Goal: Task Accomplishment & Management: Manage account settings

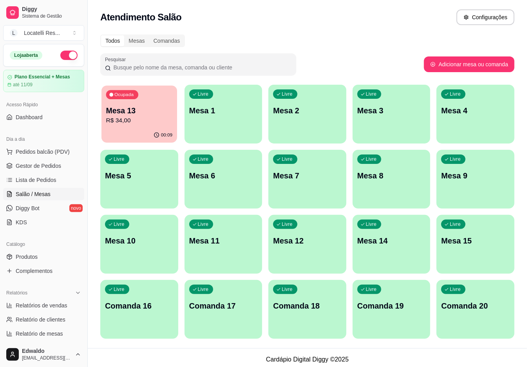
click at [137, 124] on p "R$ 34,00" at bounding box center [139, 120] width 66 height 9
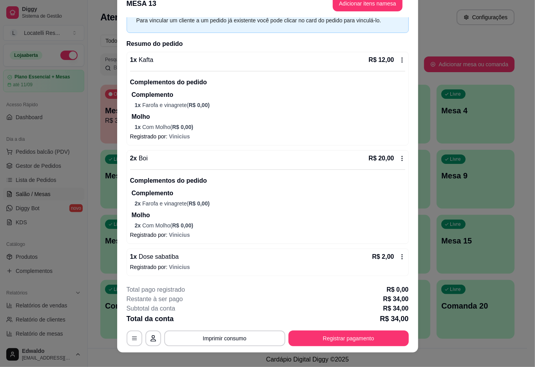
scroll to position [23, 0]
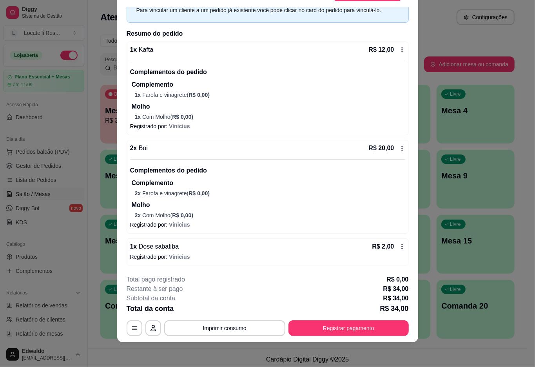
click at [399, 245] on icon at bounding box center [402, 246] width 6 height 6
click at [344, 328] on button "Registrar pagamento" at bounding box center [348, 328] width 120 height 16
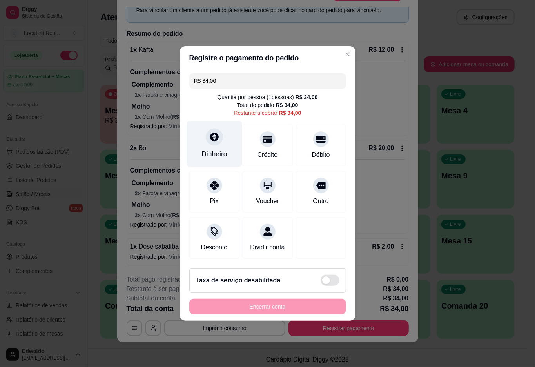
click at [209, 132] on icon at bounding box center [214, 137] width 10 height 10
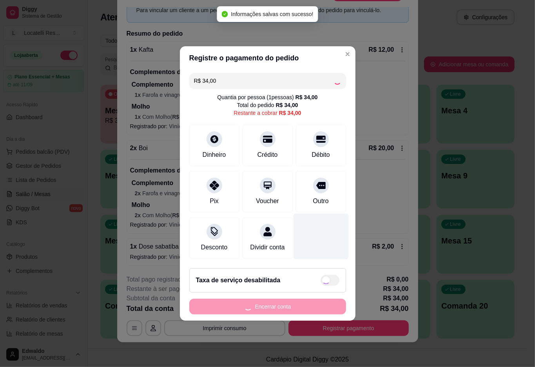
type input "R$ 0,00"
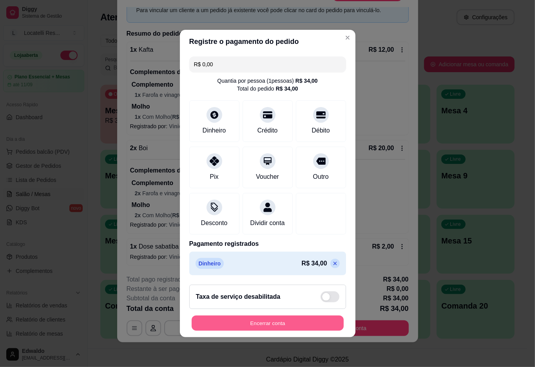
click at [293, 325] on button "Encerrar conta" at bounding box center [268, 323] width 152 height 15
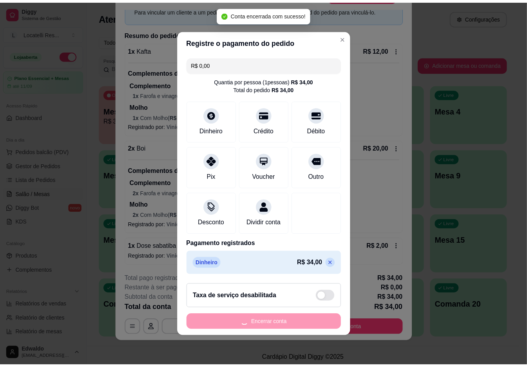
scroll to position [0, 0]
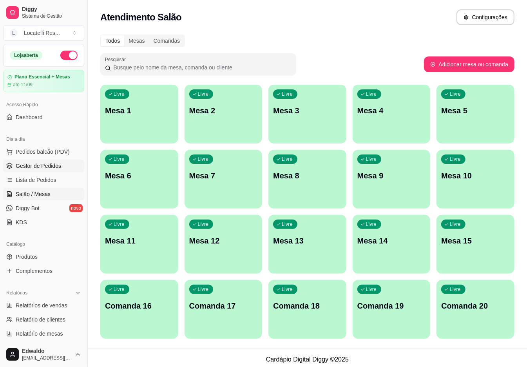
click at [38, 171] on link "Gestor de Pedidos" at bounding box center [43, 166] width 81 height 13
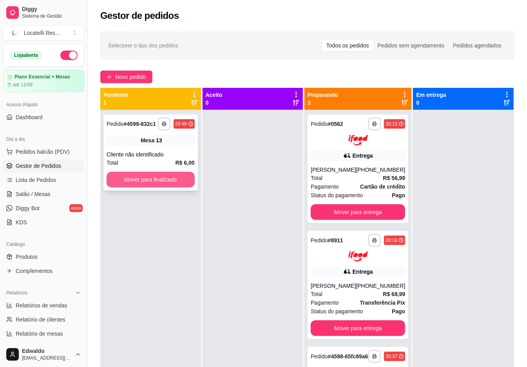
click at [163, 184] on button "Mover para finalizado" at bounding box center [151, 180] width 88 height 16
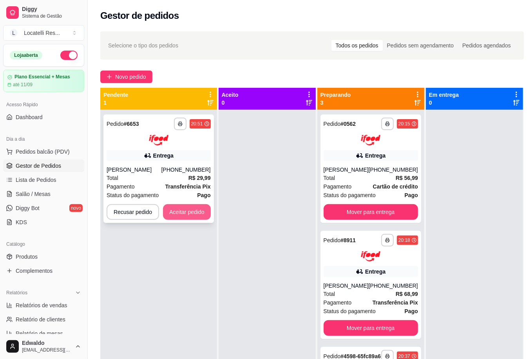
click at [191, 208] on button "Aceitar pedido" at bounding box center [187, 212] width 48 height 16
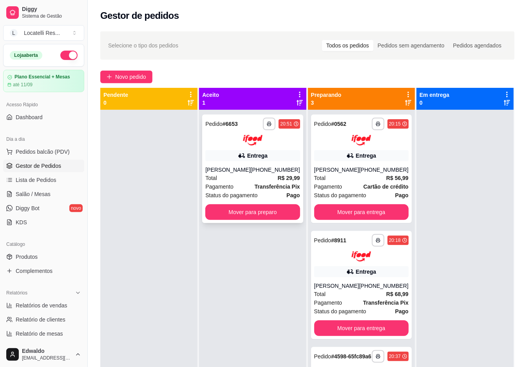
click at [236, 175] on div "Total R$ 29,99" at bounding box center [252, 178] width 94 height 9
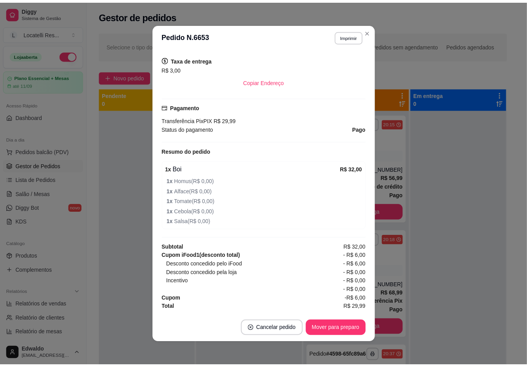
scroll to position [2, 0]
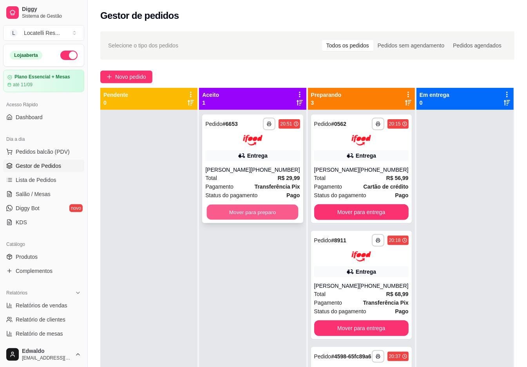
click at [253, 214] on button "Mover para preparo" at bounding box center [253, 211] width 92 height 15
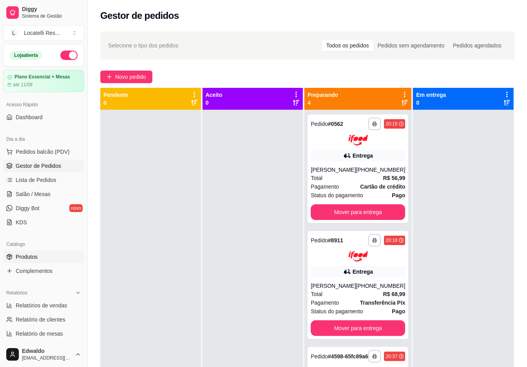
click at [33, 253] on span "Produtos" at bounding box center [27, 257] width 22 height 8
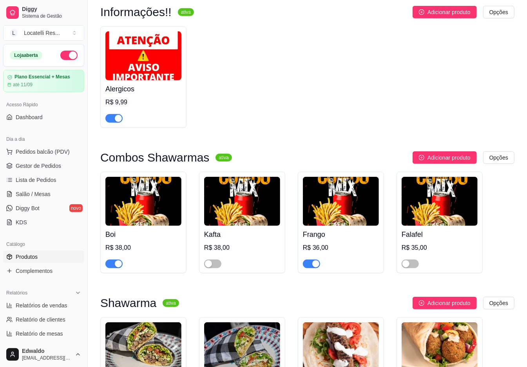
scroll to position [261, 0]
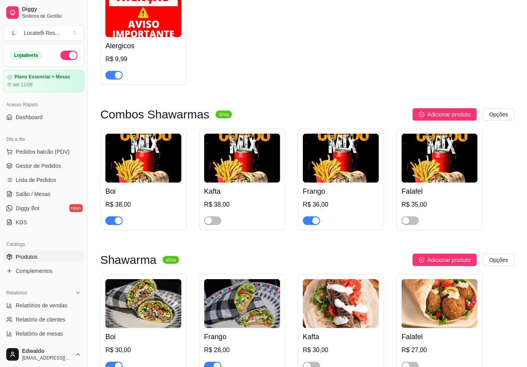
click at [316, 224] on div "button" at bounding box center [315, 220] width 7 height 7
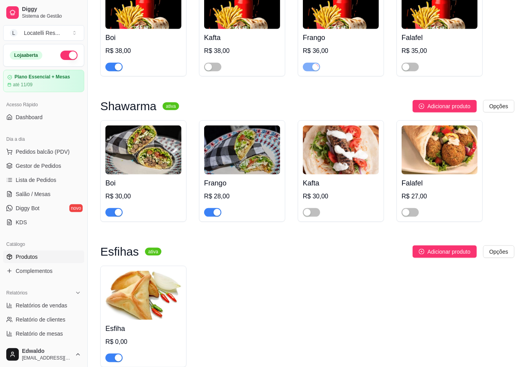
scroll to position [418, 0]
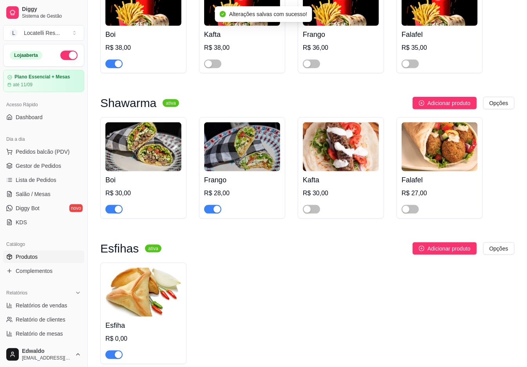
click at [214, 214] on span "button" at bounding box center [212, 209] width 17 height 9
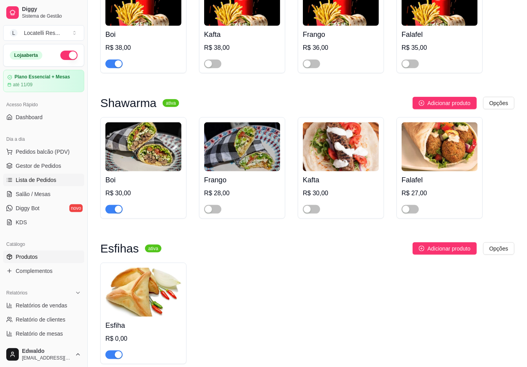
click at [44, 180] on span "Lista de Pedidos" at bounding box center [36, 180] width 41 height 8
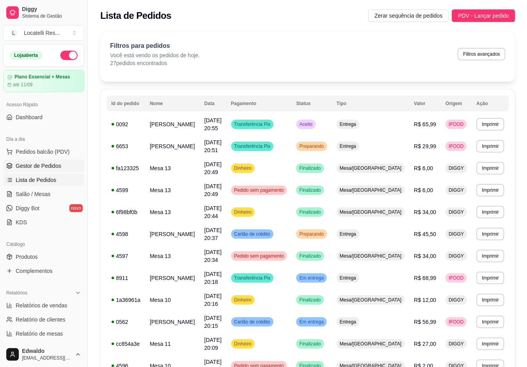
click at [34, 166] on span "Gestor de Pedidos" at bounding box center [38, 166] width 45 height 8
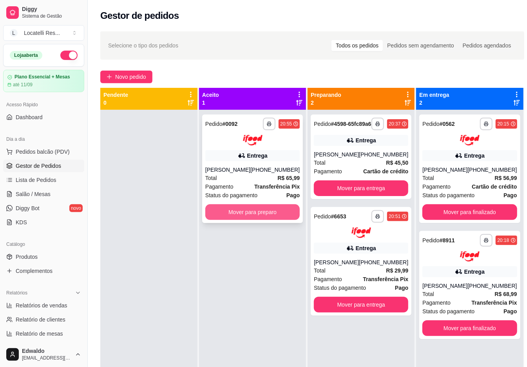
click at [249, 220] on button "Mover para preparo" at bounding box center [252, 212] width 94 height 16
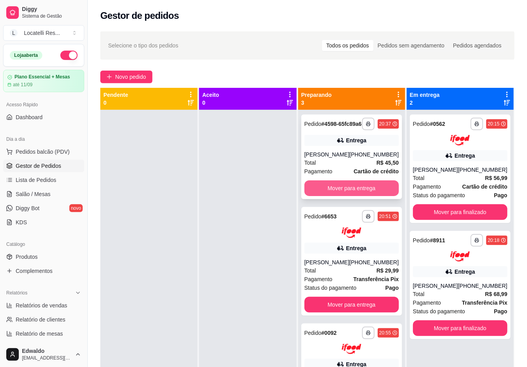
click at [359, 192] on button "Mover para entrega" at bounding box center [352, 188] width 94 height 16
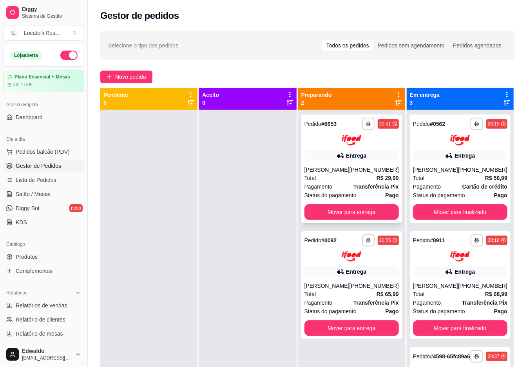
click at [353, 182] on div "Pagamento Transferência Pix" at bounding box center [352, 186] width 94 height 9
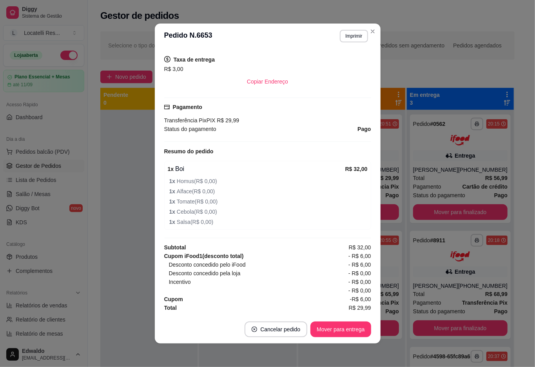
scroll to position [2, 0]
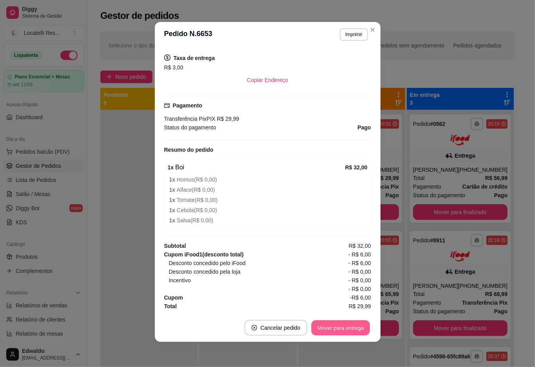
click at [341, 328] on button "Mover para entrega" at bounding box center [341, 327] width 59 height 15
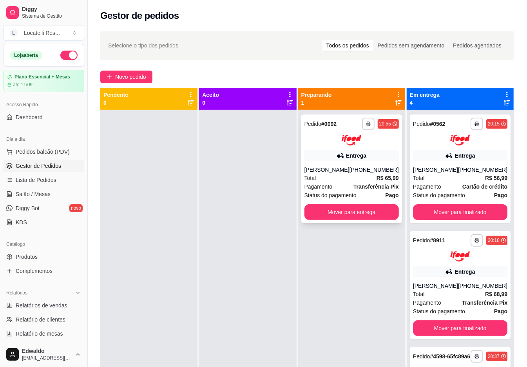
click at [365, 162] on div "**********" at bounding box center [351, 168] width 101 height 109
click at [464, 211] on button "Mover para finalizado" at bounding box center [460, 211] width 92 height 15
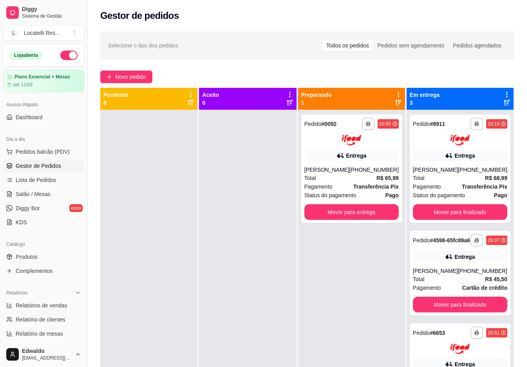
click at [464, 211] on div "**********" at bounding box center [460, 168] width 101 height 109
click at [447, 220] on button "Mover para finalizado" at bounding box center [460, 212] width 94 height 16
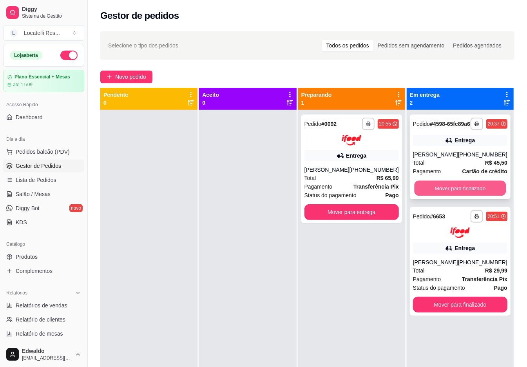
click at [446, 195] on button "Mover para finalizado" at bounding box center [460, 188] width 92 height 15
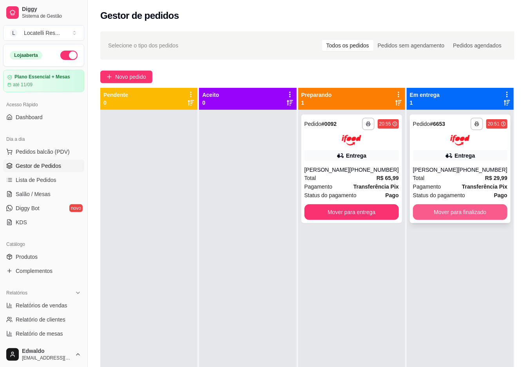
click at [443, 204] on button "Mover para finalizado" at bounding box center [460, 212] width 94 height 16
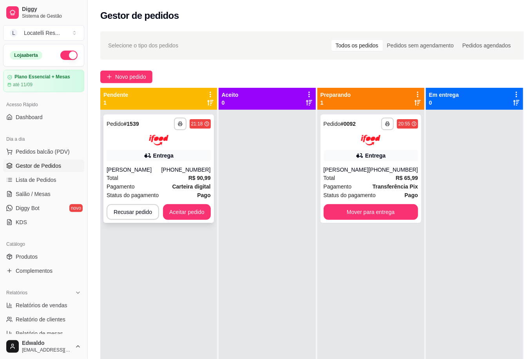
click at [185, 174] on div "[PHONE_NUMBER]" at bounding box center [185, 170] width 49 height 8
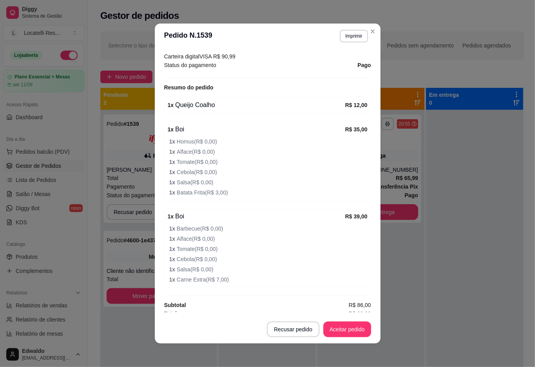
scroll to position [252, 0]
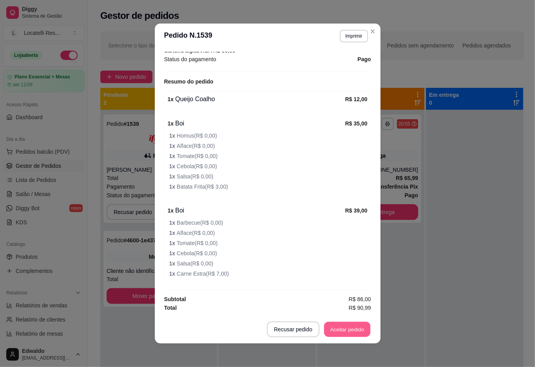
click at [353, 329] on button "Aceitar pedido" at bounding box center [347, 329] width 46 height 15
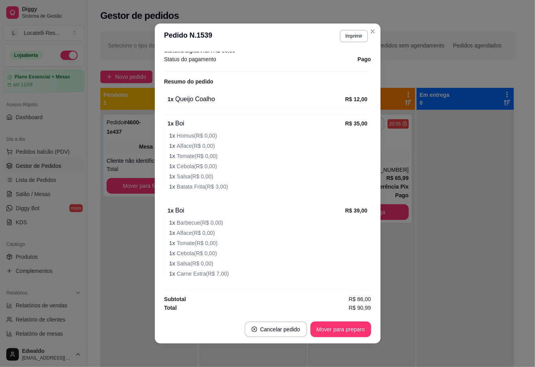
scroll to position [2, 0]
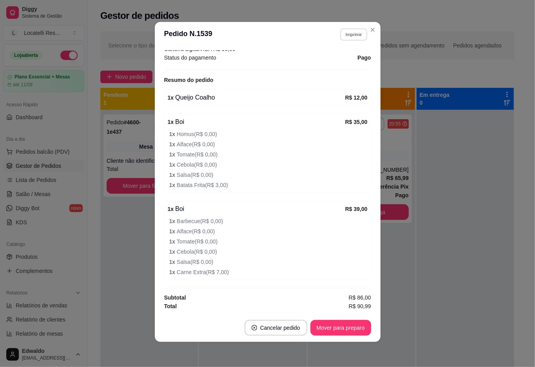
click at [358, 34] on button "Imprimir" at bounding box center [353, 34] width 27 height 12
click at [339, 63] on button "IMPRESSORA pc" at bounding box center [336, 62] width 57 height 13
